Goal: Check status

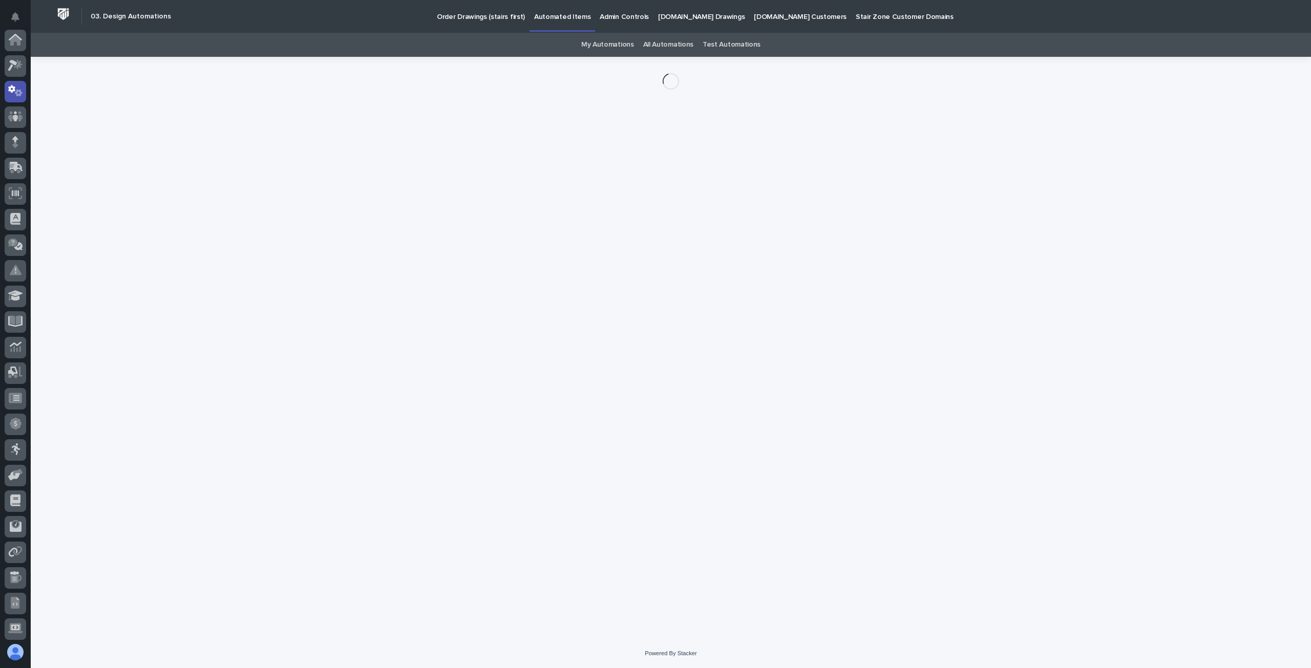
scroll to position [51, 0]
